Goal: Transaction & Acquisition: Obtain resource

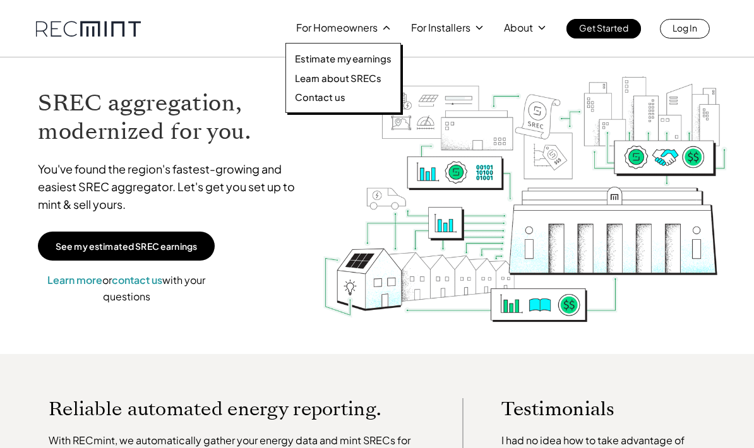
click at [338, 54] on p "Estimate my earnings" at bounding box center [343, 58] width 97 height 13
click at [348, 80] on p "Learn about SRECs" at bounding box center [338, 78] width 86 height 13
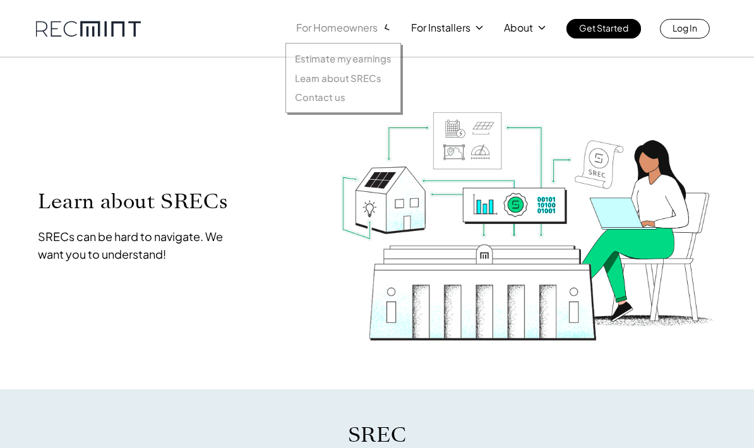
click at [329, 33] on p "For Homeowners" at bounding box center [336, 28] width 81 height 18
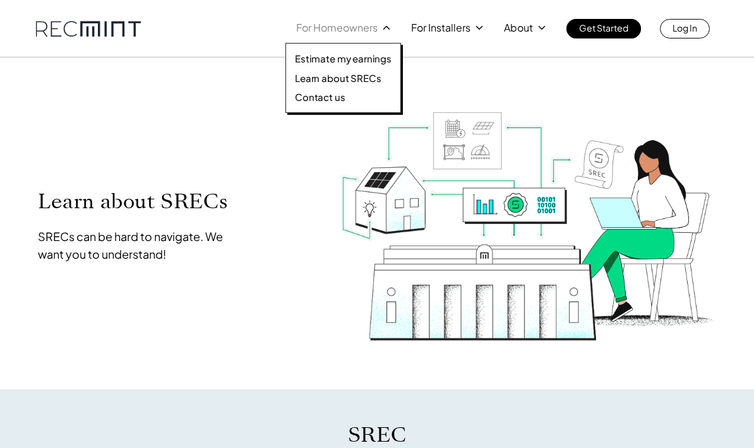
click at [336, 52] on p "Estimate my earnings" at bounding box center [343, 58] width 97 height 13
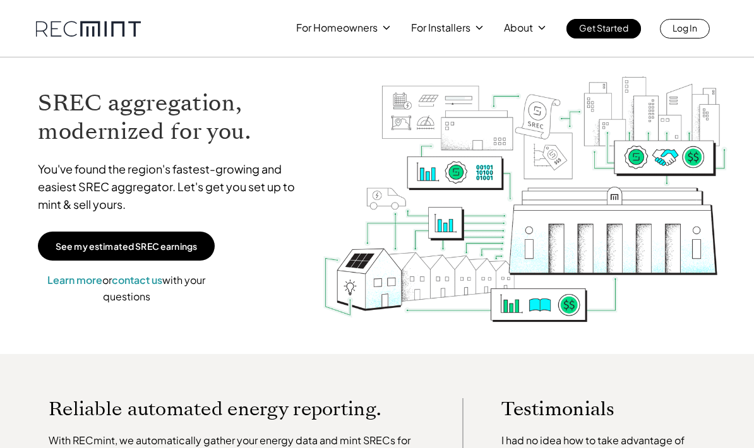
click at [28, 17] on div "For Homeowners For Installers About Get Started Log In" at bounding box center [377, 19] width 720 height 39
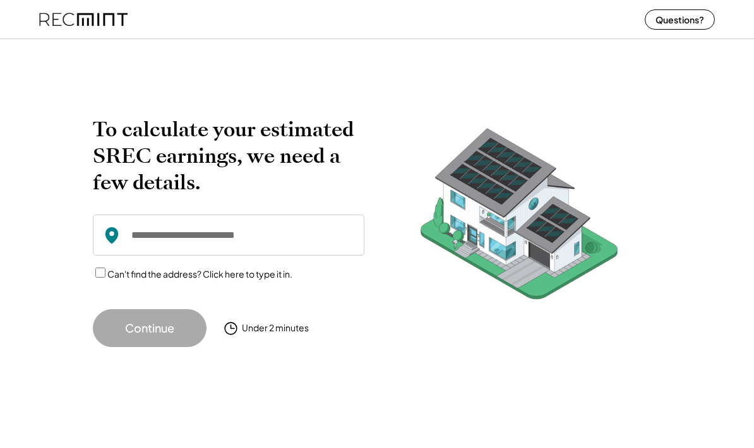
click at [285, 251] on input "input" at bounding box center [228, 235] width 271 height 41
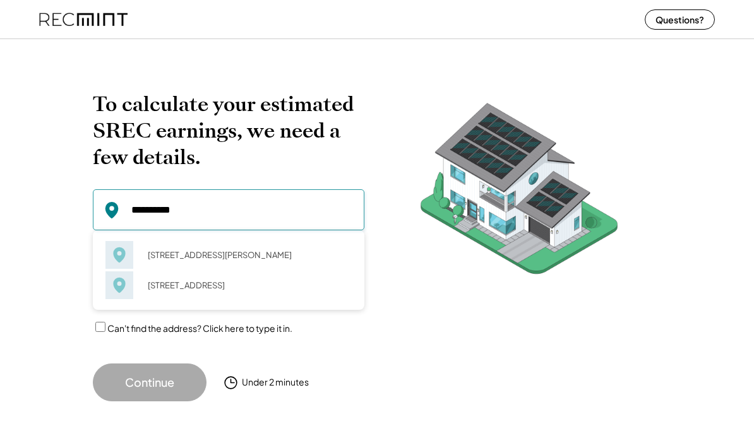
click at [283, 258] on div "6015 Craig St Springfield, VA 22150" at bounding box center [245, 255] width 212 height 18
type input "**********"
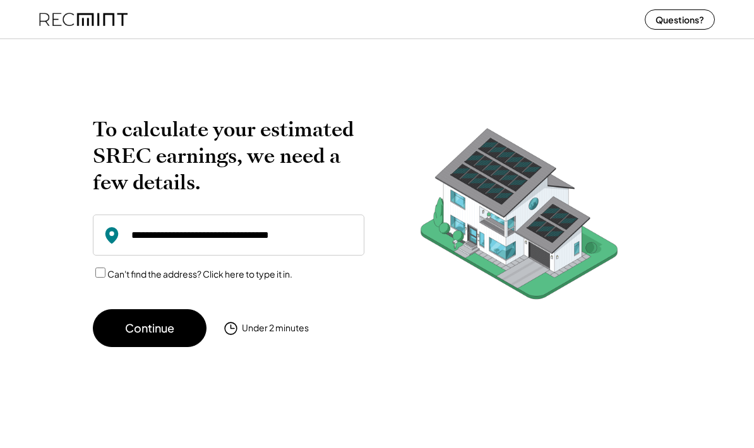
click at [175, 328] on button "Continue" at bounding box center [150, 328] width 114 height 38
